Goal: Transaction & Acquisition: Book appointment/travel/reservation

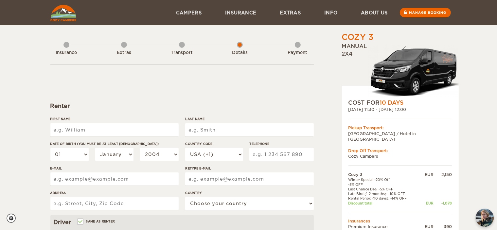
click at [64, 127] on input "First Name" at bounding box center [114, 129] width 128 height 13
type input "Javier"
type input "Llamas"
type input "javier.llamas.verna@gmail.com"
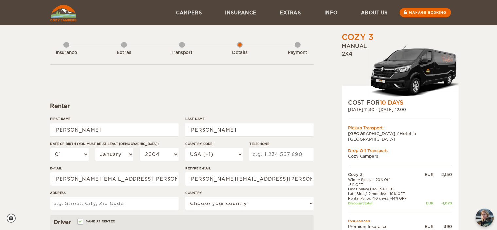
type input "Calle Arzobispo Morcillo, 40"
select select "196"
type input "[PERSON_NAME]"
type input "Llamas"
click at [20, 116] on div "Cozy 3 Expand Collapse Total 1,522 EUR Manual 2x4 COST FOR 10 Days 13. Oct 2025…" at bounding box center [248, 212] width 497 height 425
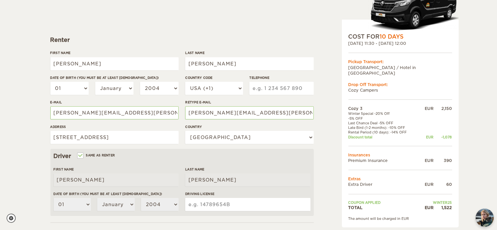
scroll to position [77, 0]
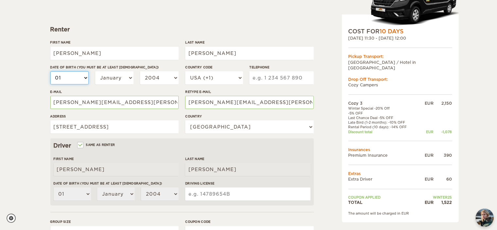
click at [75, 75] on select "01 02 03 04 05 06 07 08 09 10 11 12 13 14 15 16 17 18 19 20 21 22 23 24 25 26 2…" at bounding box center [69, 77] width 39 height 13
select select "23"
click at [50, 71] on select "01 02 03 04 05 06 07 08 09 10 11 12 13 14 15 16 17 18 19 20 21 22 23 24 25 26 2…" at bounding box center [69, 77] width 39 height 13
select select "23"
click at [111, 78] on select "January February March April May June July August September October November De…" at bounding box center [114, 77] width 39 height 13
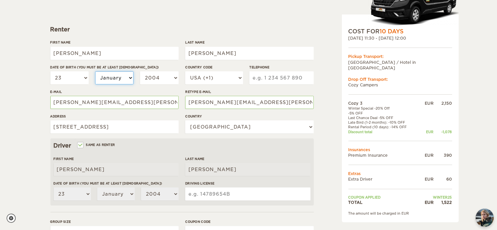
select select "03"
click at [95, 71] on select "January February March April May June July August September October November De…" at bounding box center [114, 77] width 39 height 13
select select "03"
click at [148, 74] on select "2004 2003 2002 2001 2000 1999 1998 1997 1996 1995 1994 1993 1992 1991 1990 1989…" at bounding box center [159, 77] width 39 height 13
select select "1990"
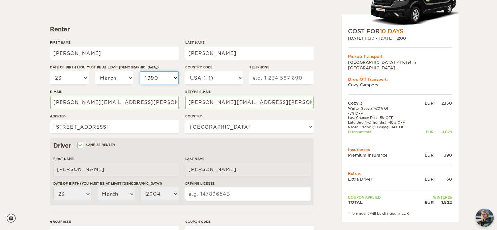
click at [140, 71] on select "2004 2003 2002 2001 2000 1999 1998 1997 1996 1995 1994 1993 1992 1991 1990 1989…" at bounding box center [159, 77] width 39 height 13
select select "1990"
click at [212, 76] on select "USA (+1) UK (+44) Germany (+49) Algeria (+213) Andorra (+376) Angola (+244) Ang…" at bounding box center [214, 77] width 58 height 13
select select "34"
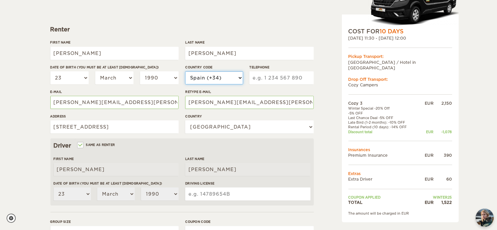
click at [185, 71] on select "USA (+1) UK (+44) Germany (+49) Algeria (+213) Andorra (+376) Angola (+244) Ang…" at bounding box center [214, 77] width 58 height 13
click at [273, 77] on input "Telephone" at bounding box center [281, 77] width 64 height 13
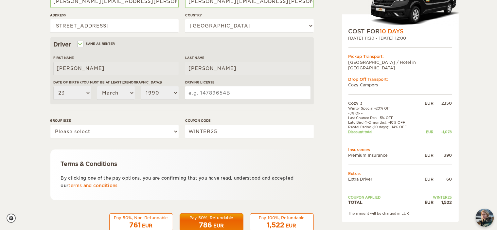
scroll to position [195, 0]
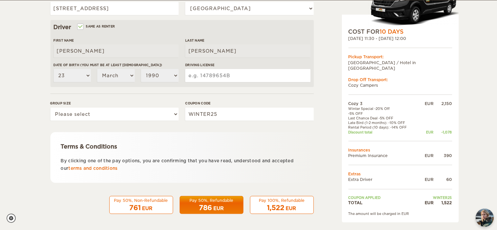
type input "661050786"
click at [211, 75] on input "Driving License" at bounding box center [247, 75] width 125 height 13
type input "47286448-N"
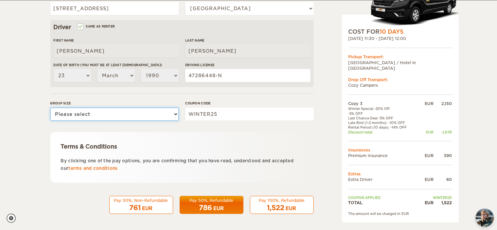
click at [68, 115] on select "Please select 1 2 3" at bounding box center [114, 114] width 128 height 13
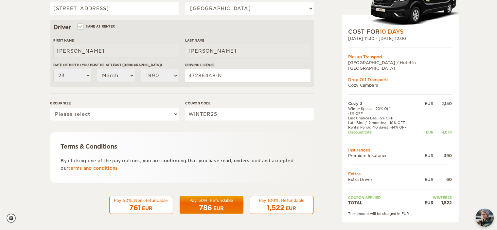
click at [26, 100] on div "Cozy 3 Expand Collapse Total 1,522 EUR Manual 2x4 COST FOR 10 Days 13. Oct 2025…" at bounding box center [248, 17] width 497 height 425
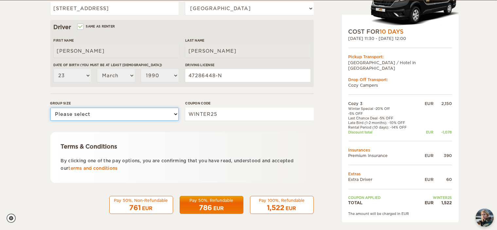
click at [112, 112] on select "Please select 1 2 3" at bounding box center [114, 114] width 128 height 13
select select "2"
click at [50, 108] on select "Please select 1 2 3" at bounding box center [114, 114] width 128 height 13
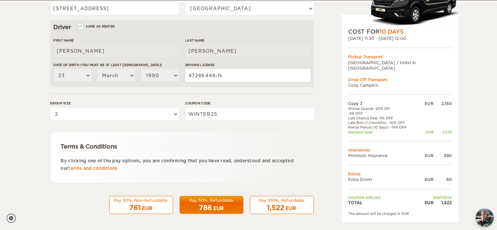
click at [299, 200] on div "Pay 100%, Refundable" at bounding box center [281, 200] width 55 height 6
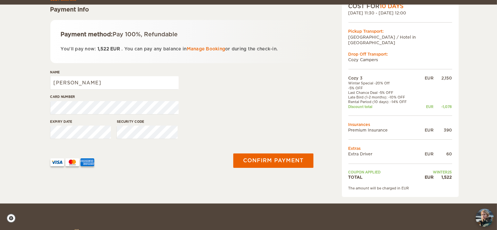
scroll to position [102, 0]
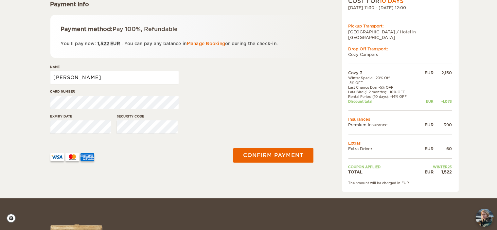
click at [61, 76] on input "[PERSON_NAME]" at bounding box center [114, 77] width 128 height 13
click at [81, 78] on input "[PERSON_NAME]" at bounding box center [114, 77] width 128 height 13
type input "J"
type input "[PERSON_NAME] DEL CAMPO"
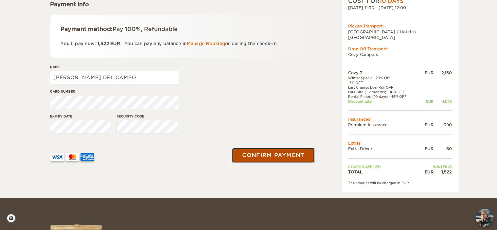
click at [275, 157] on button "Confirm payment" at bounding box center [273, 155] width 82 height 15
